Goal: Information Seeking & Learning: Understand process/instructions

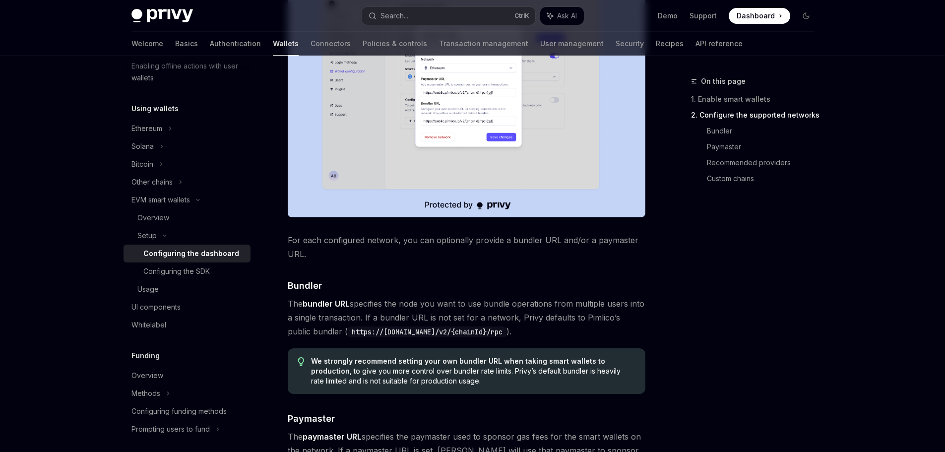
scroll to position [695, 0]
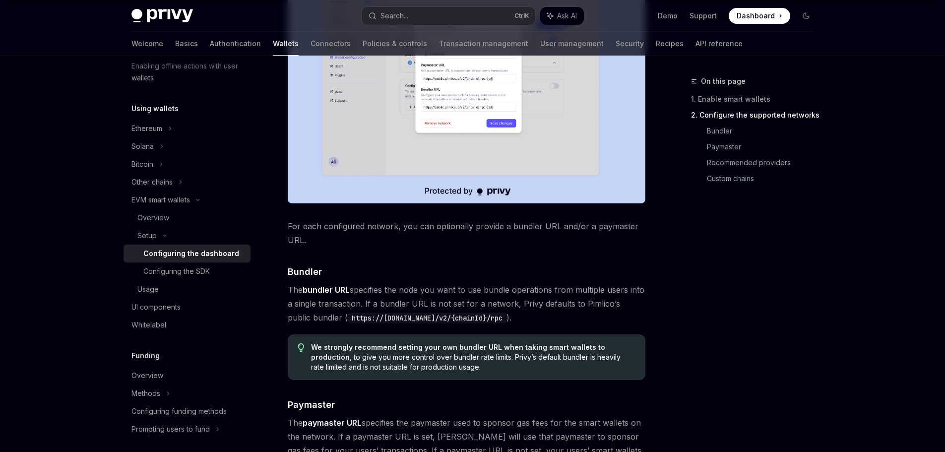
drag, startPoint x: 501, startPoint y: 321, endPoint x: 327, endPoint y: 319, distance: 173.7
click at [348, 319] on code "https://[DOMAIN_NAME]/v2/{chainId}/rpc" at bounding box center [427, 318] width 159 height 11
copy code "https://[DOMAIN_NAME]/v2/{chainId}/rpc"
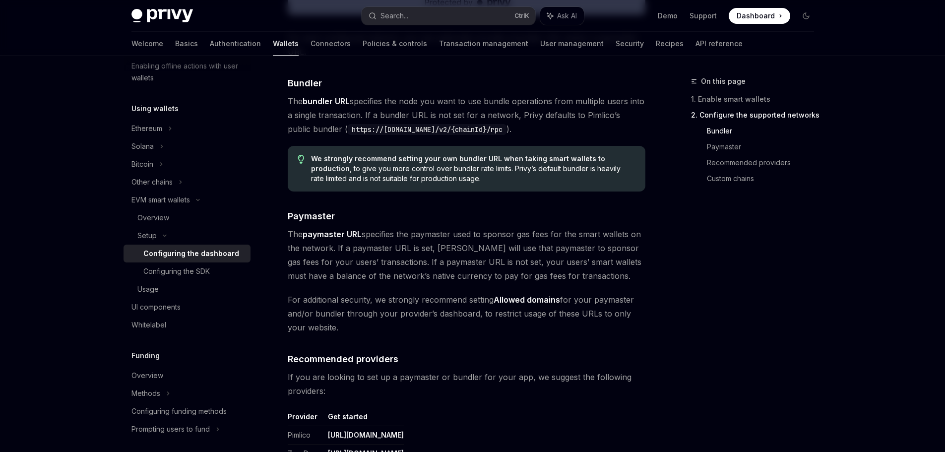
scroll to position [893, 0]
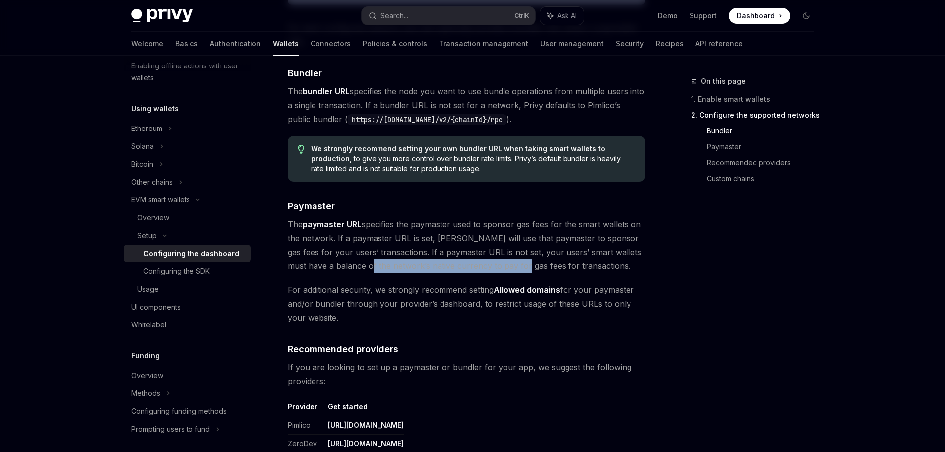
drag, startPoint x: 401, startPoint y: 266, endPoint x: 506, endPoint y: 269, distance: 105.3
click at [506, 269] on span "The paymaster URL specifies the paymaster used to sponsor gas fees for the smar…" at bounding box center [467, 245] width 358 height 56
drag, startPoint x: 465, startPoint y: 294, endPoint x: 481, endPoint y: 294, distance: 16.4
click at [481, 294] on span "For additional security, we strongly recommend setting Allowed domains for your…" at bounding box center [467, 304] width 358 height 42
click at [511, 293] on strong "Allowed domains" at bounding box center [527, 290] width 67 height 10
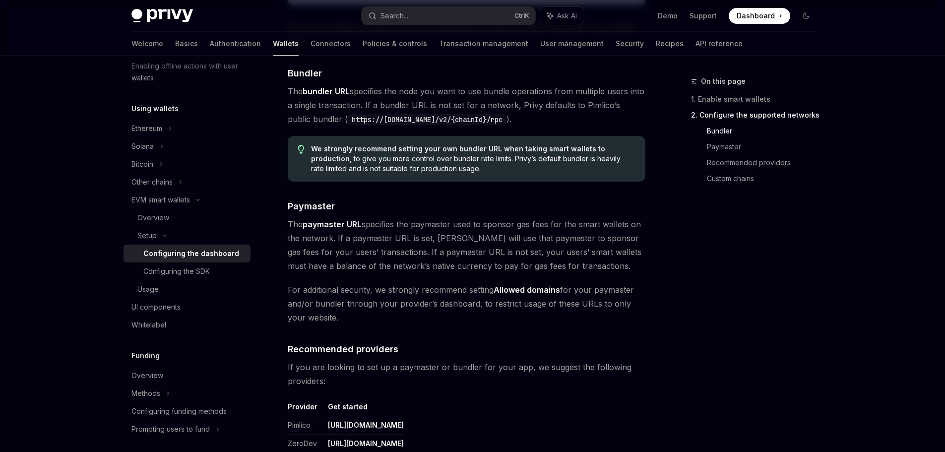
click at [513, 292] on strong "Allowed domains" at bounding box center [527, 290] width 67 height 10
drag, startPoint x: 579, startPoint y: 288, endPoint x: 603, endPoint y: 289, distance: 24.4
click at [603, 289] on span "For additional security, we strongly recommend setting Allowed domains for your…" at bounding box center [467, 304] width 358 height 42
drag, startPoint x: 334, startPoint y: 302, endPoint x: 405, endPoint y: 304, distance: 71.5
click at [405, 304] on span "For additional security, we strongly recommend setting Allowed domains for your…" at bounding box center [467, 304] width 358 height 42
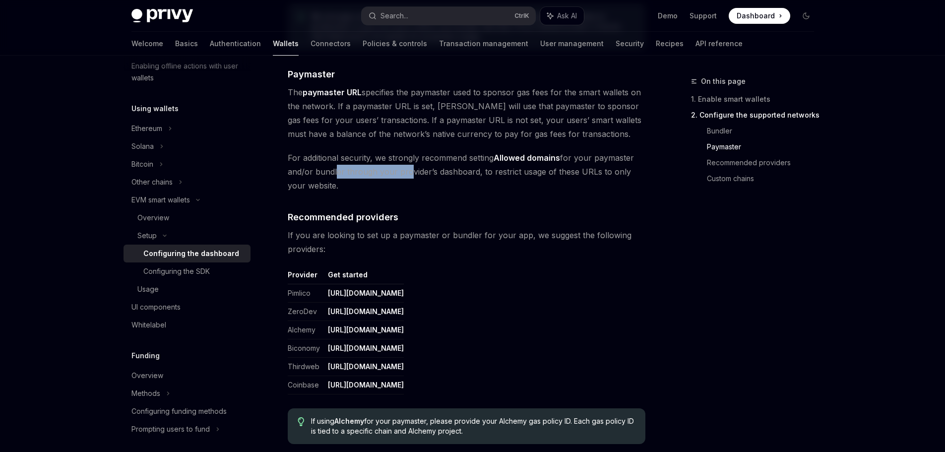
scroll to position [1042, 0]
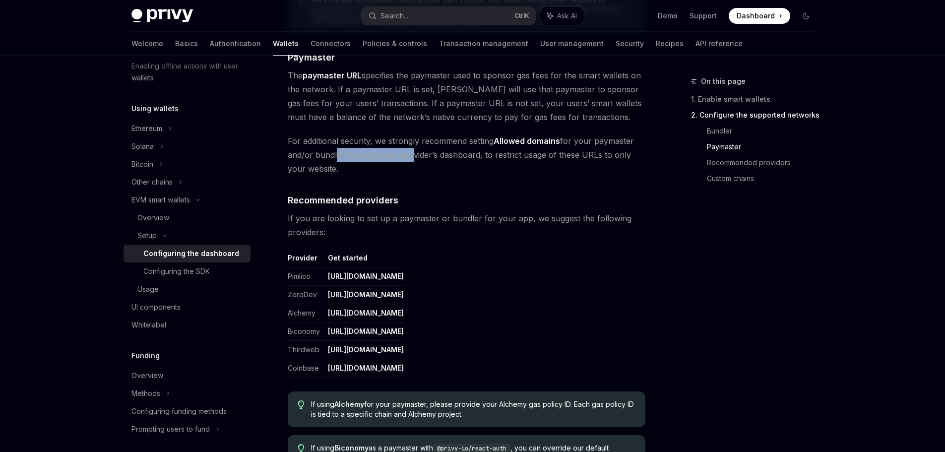
drag, startPoint x: 435, startPoint y: 277, endPoint x: 327, endPoint y: 277, distance: 107.7
click at [327, 277] on td "[URL][DOMAIN_NAME]" at bounding box center [364, 277] width 80 height 18
copy link "[URL][DOMAIN_NAME]"
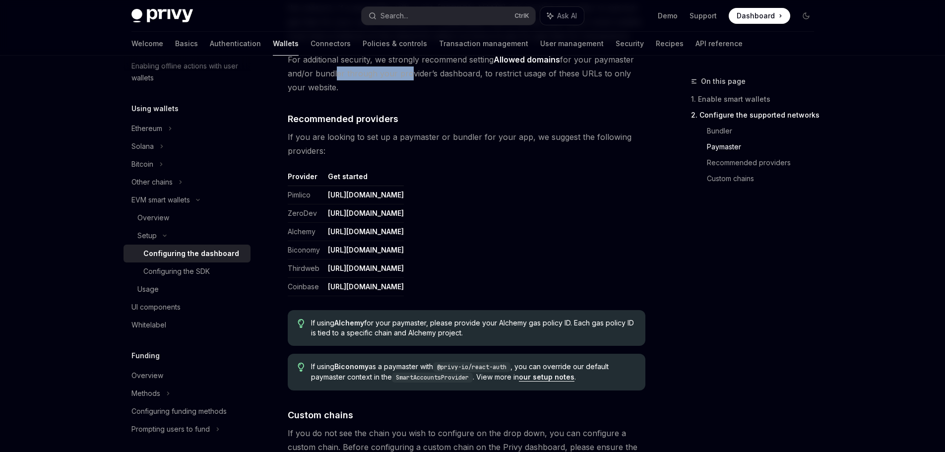
scroll to position [1141, 0]
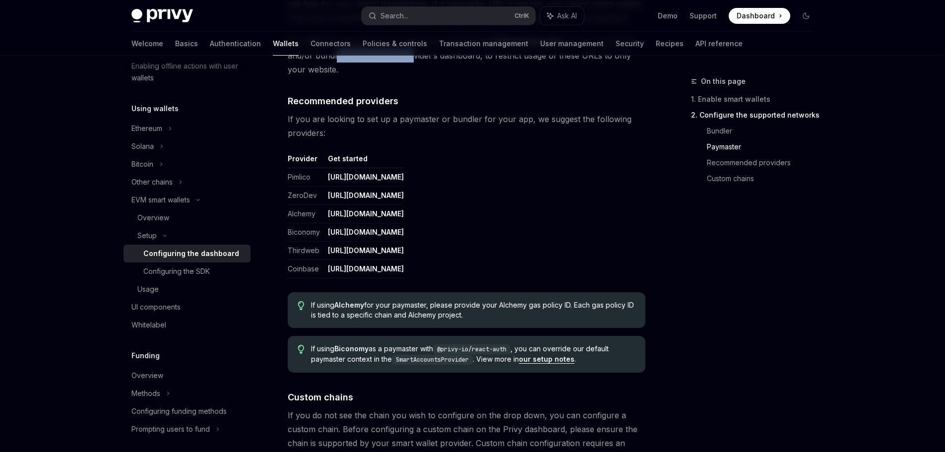
click at [391, 177] on link "[URL][DOMAIN_NAME]" at bounding box center [366, 177] width 76 height 9
